Goal: Task Accomplishment & Management: Manage account settings

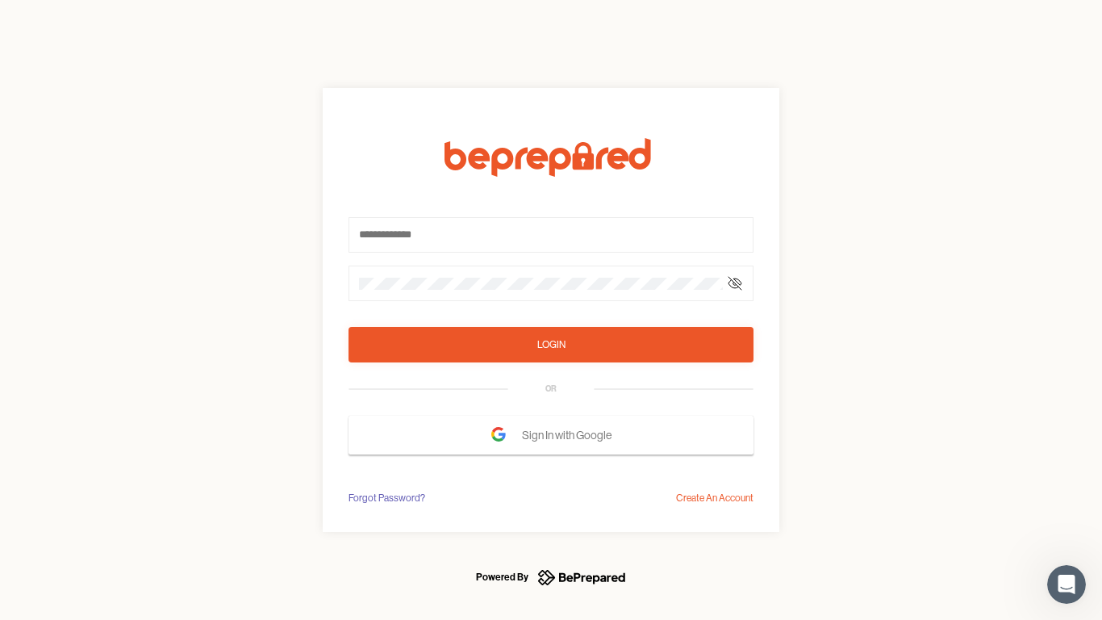
click at [551, 310] on form "Login OR Sign In with Google" at bounding box center [551, 296] width 405 height 316
click at [735, 283] on icon at bounding box center [735, 283] width 13 height 13
click at [551, 345] on div "Login" at bounding box center [551, 345] width 28 height 16
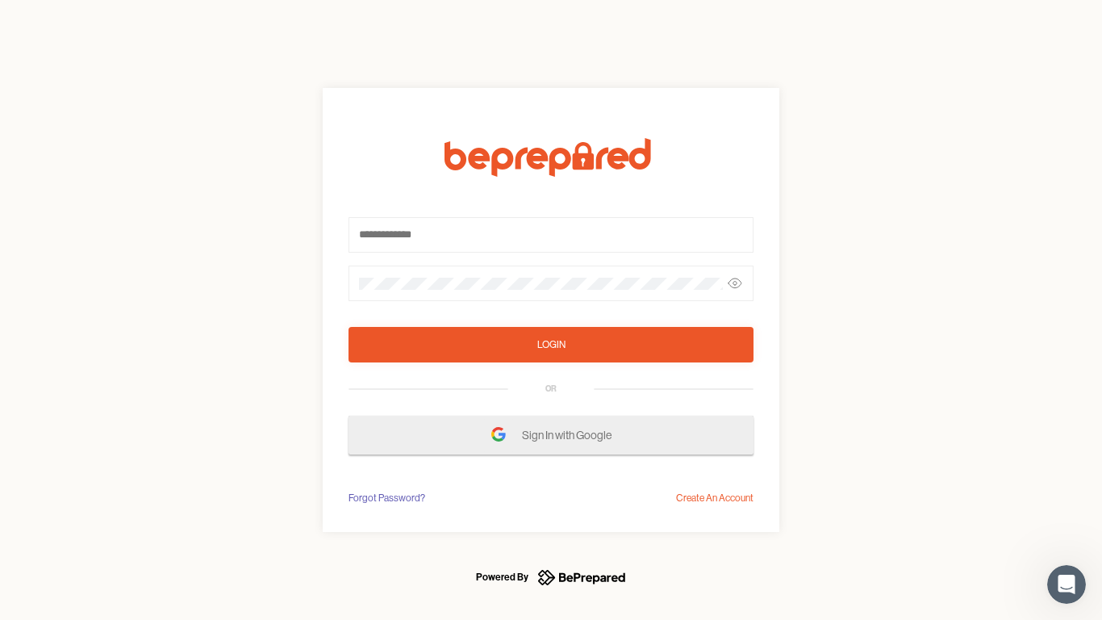
click at [551, 435] on span "Sign In with Google" at bounding box center [571, 434] width 98 height 29
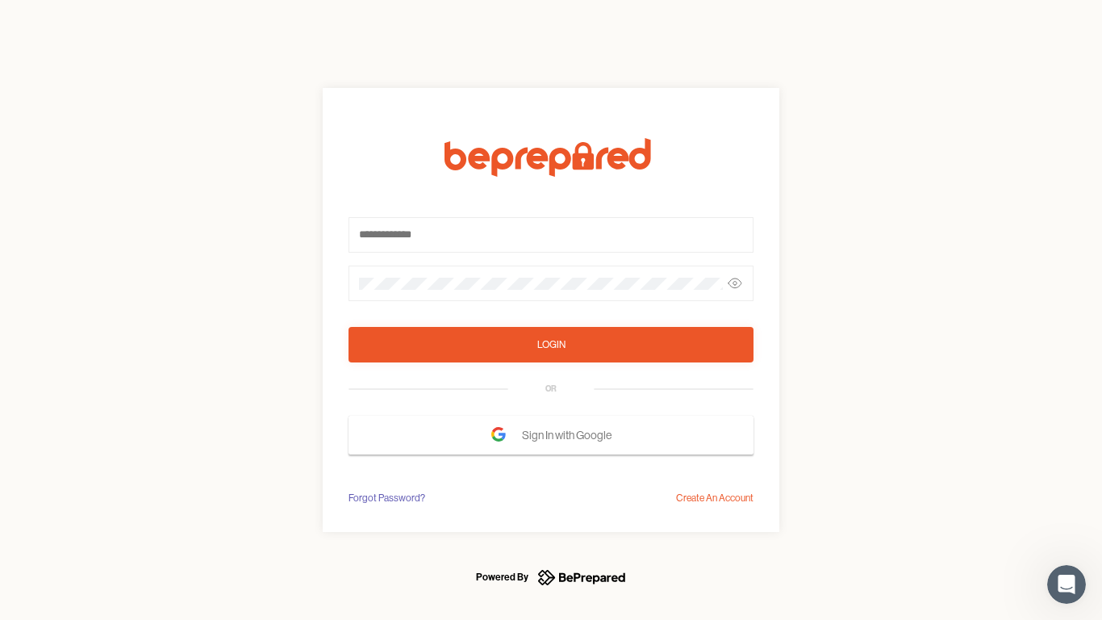
click at [386, 498] on div "Forgot Password?" at bounding box center [387, 498] width 77 height 16
click at [715, 498] on div "Login OR Sign In with Google Forgot Password? Create An Account" at bounding box center [551, 310] width 1102 height 620
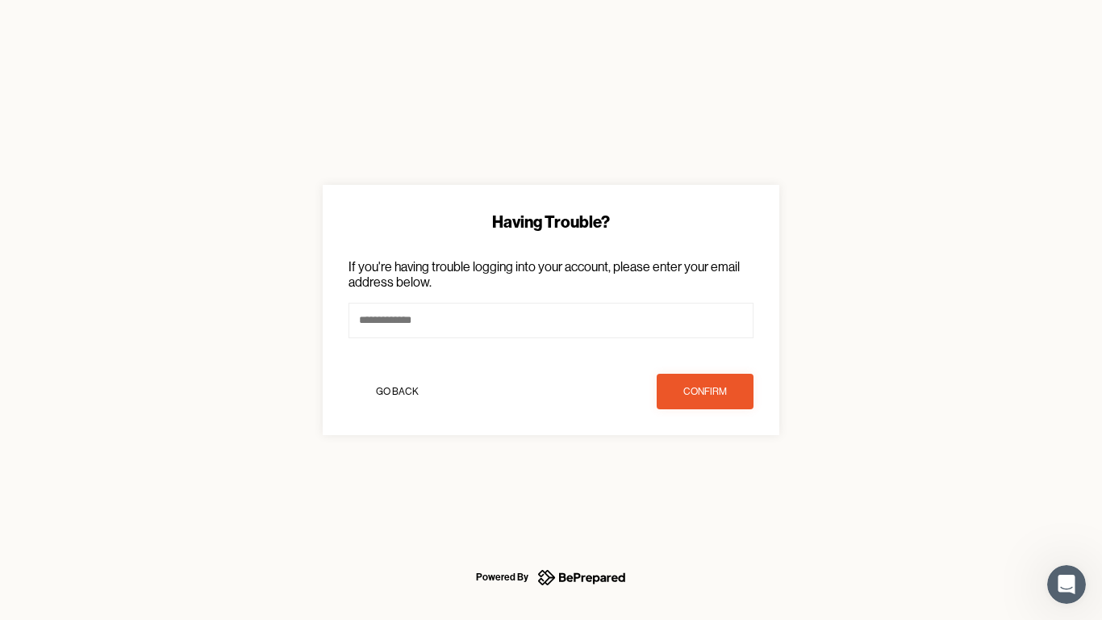
click at [1067, 584] on icon "Open Intercom Messenger" at bounding box center [1067, 584] width 27 height 27
